Goal: Information Seeking & Learning: Understand process/instructions

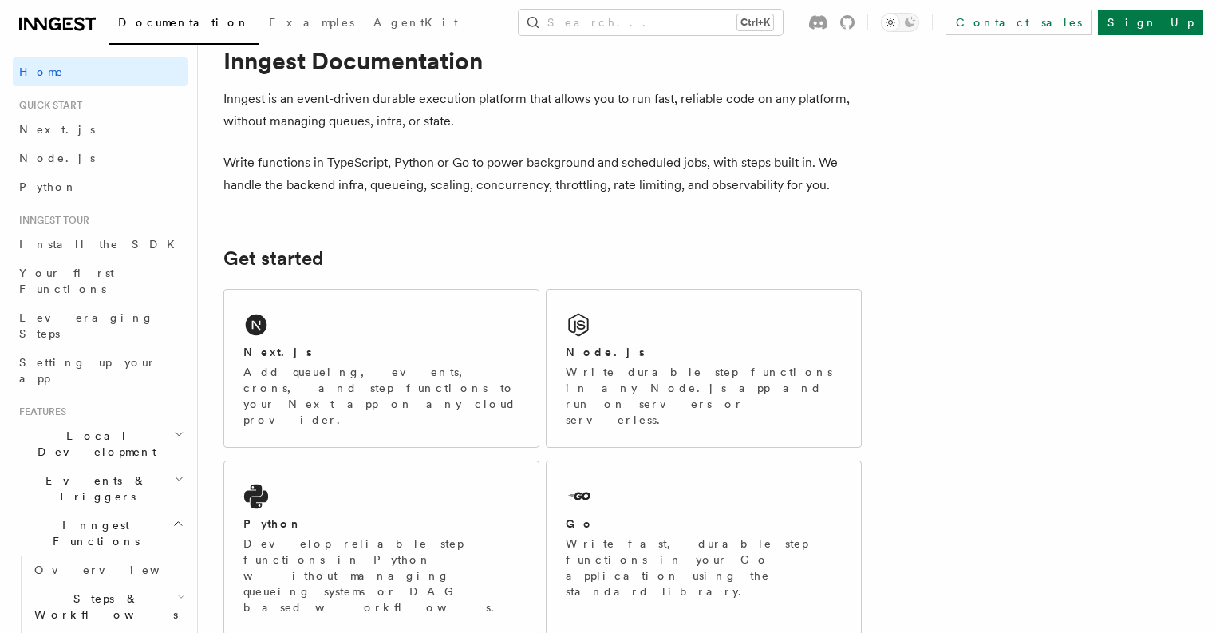
scroll to position [44, 0]
click at [365, 372] on p "Add queueing, events, crons, and step functions to your Next app on any cloud p…" at bounding box center [381, 395] width 276 height 64
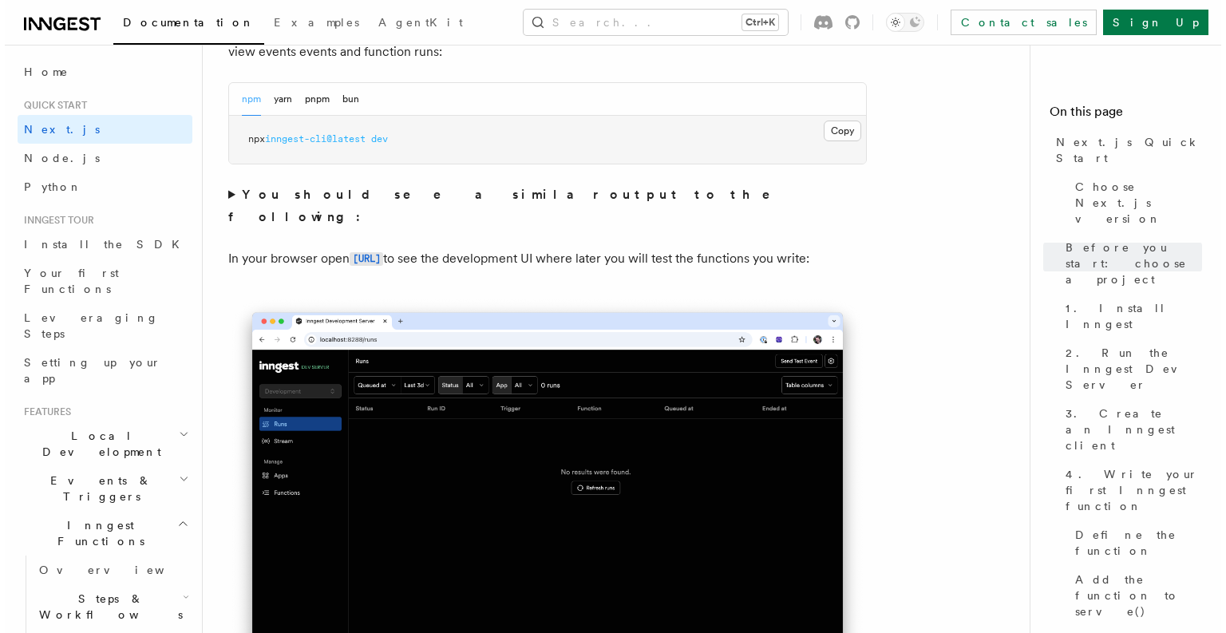
scroll to position [1200, 0]
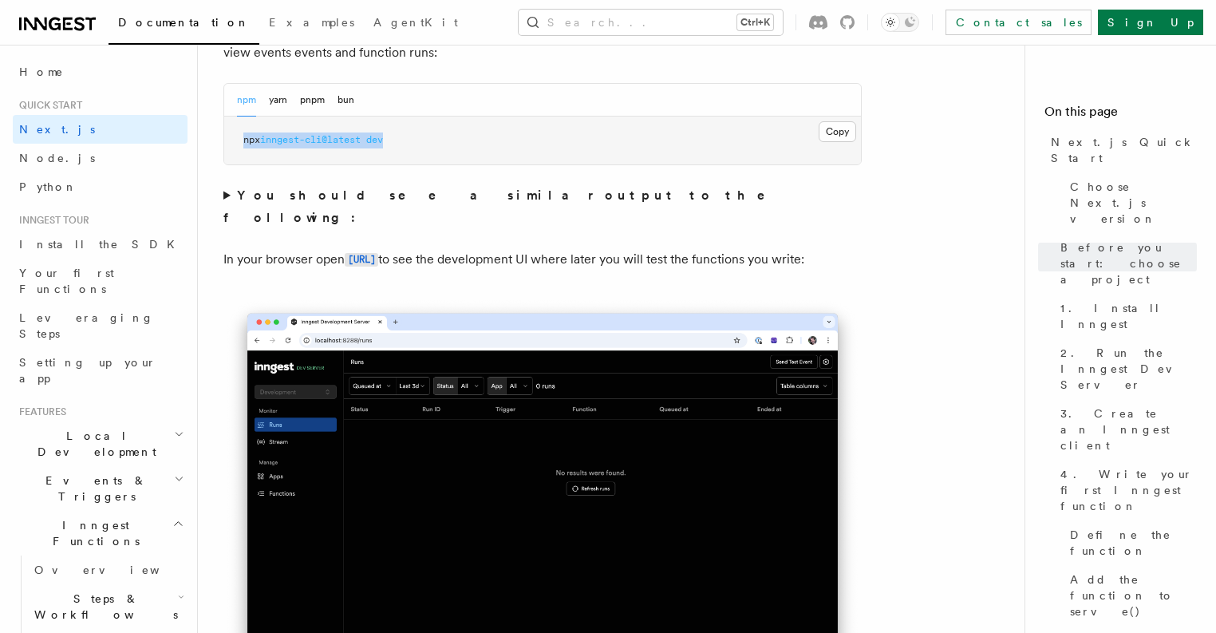
drag, startPoint x: 457, startPoint y: 128, endPoint x: 239, endPoint y: 136, distance: 218.0
click at [239, 136] on pre "npx inngest-cli@latest dev" at bounding box center [542, 140] width 637 height 48
copy span "npx inngest-cli@latest dev"
click at [669, 24] on button "Search... Ctrl+K" at bounding box center [651, 23] width 264 height 26
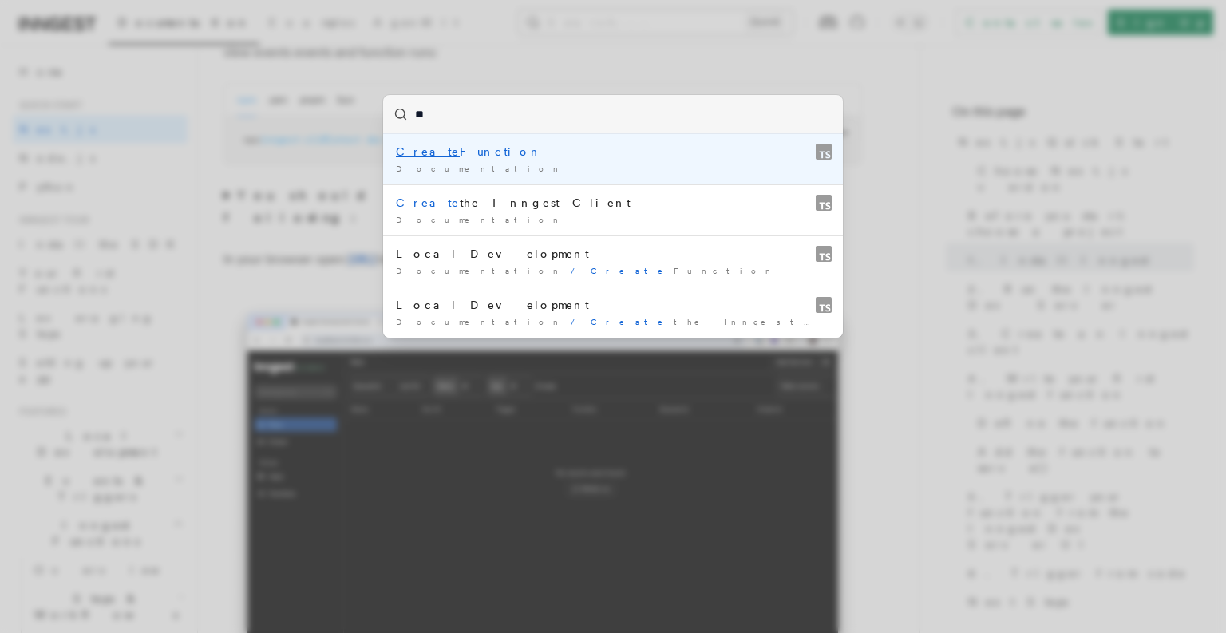
type input "*"
